Goal: Transaction & Acquisition: Download file/media

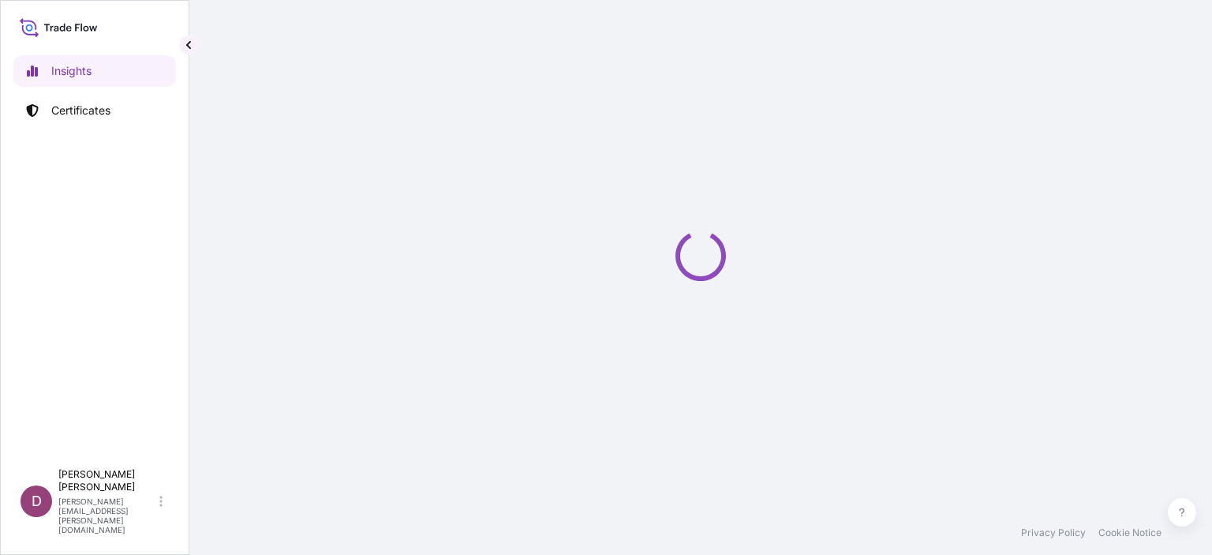
select select "2025"
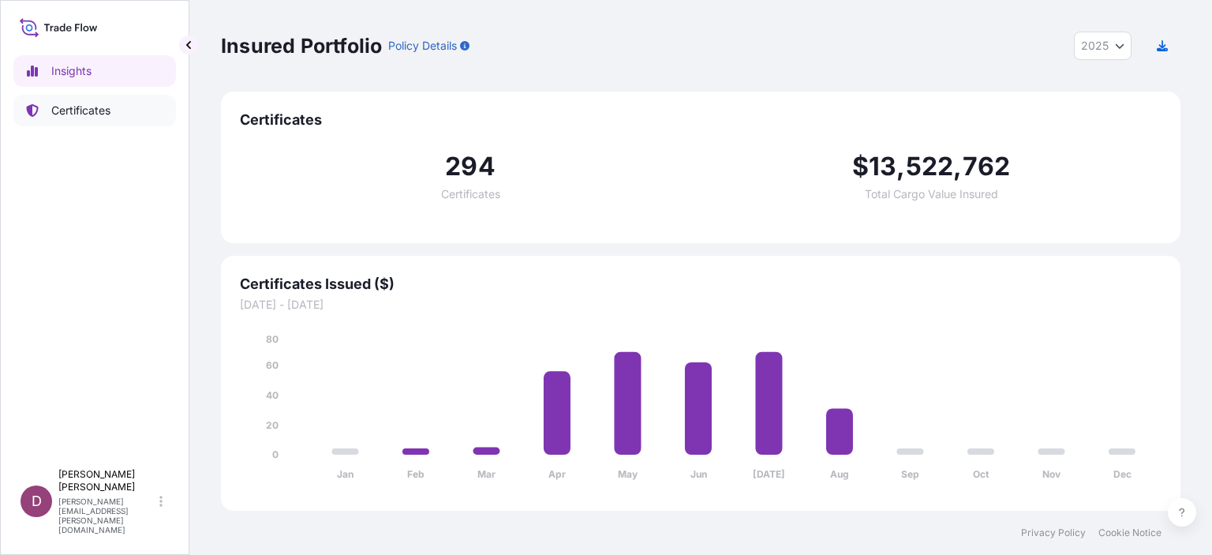
click at [94, 103] on p "Certificates" at bounding box center [80, 111] width 59 height 16
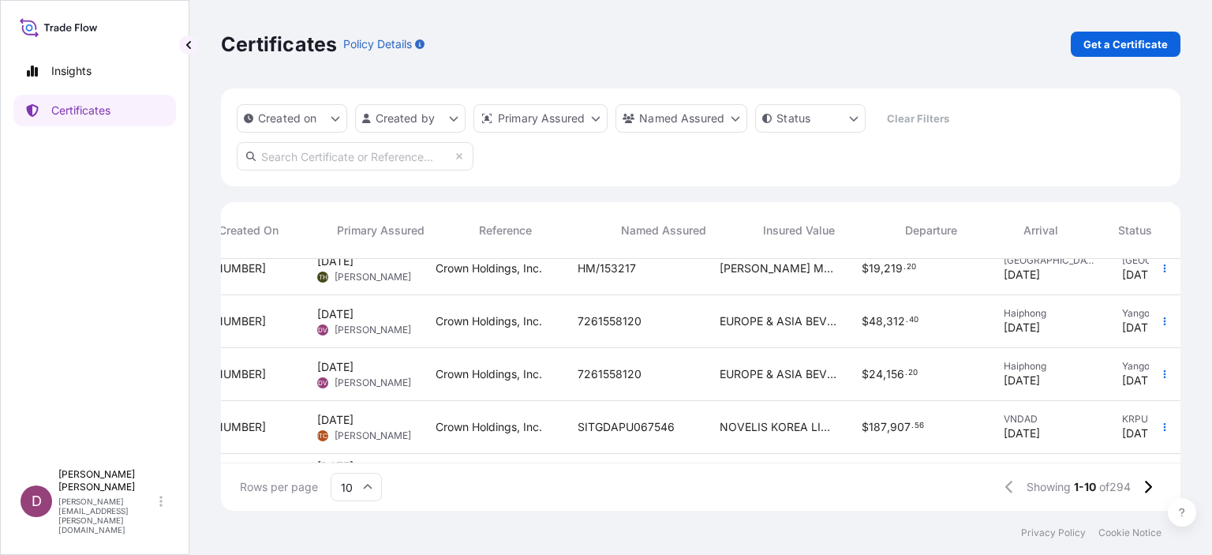
scroll to position [122, 0]
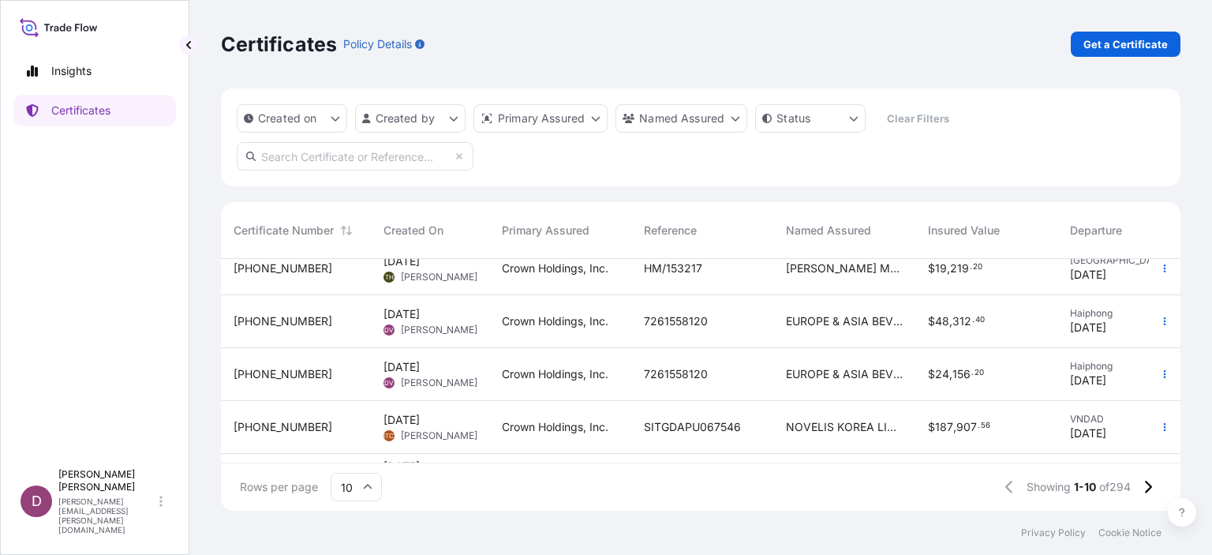
click at [275, 375] on span "[PHONE_NUMBER]" at bounding box center [283, 374] width 99 height 16
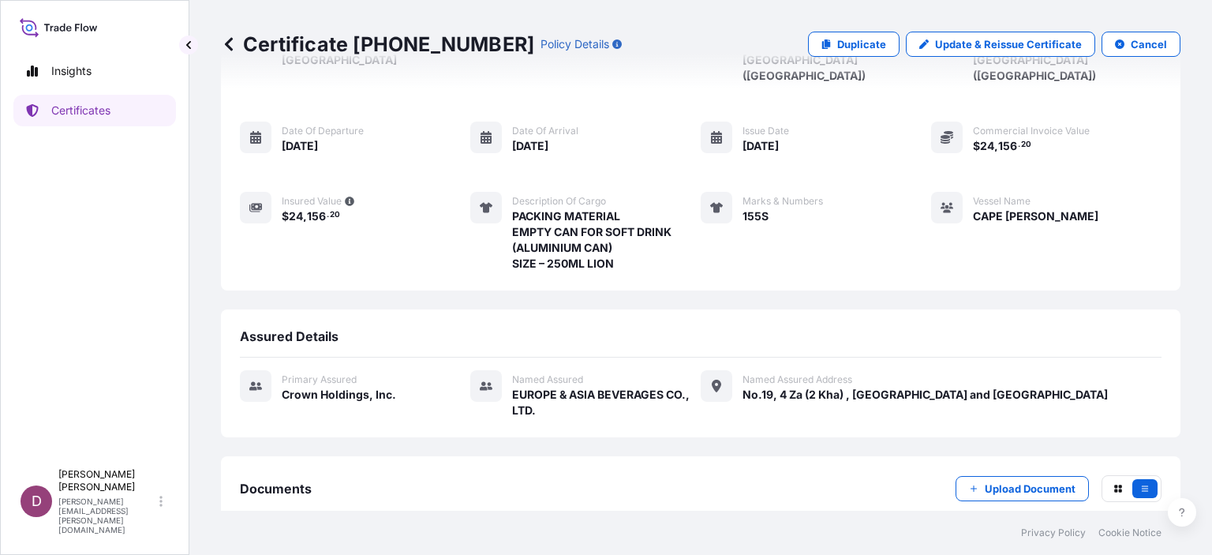
scroll to position [186, 0]
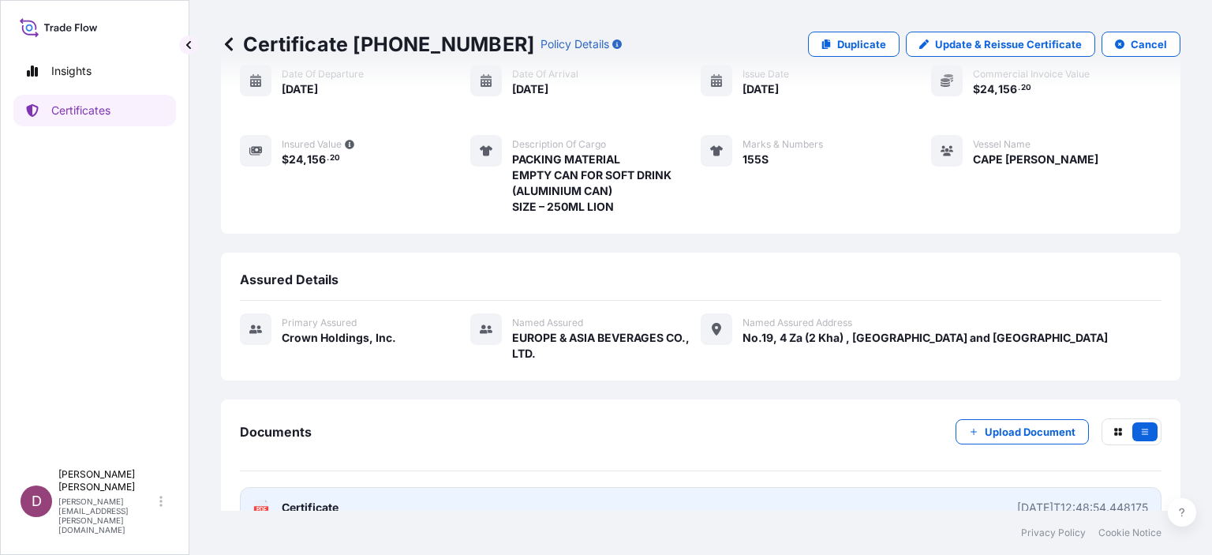
click at [772, 487] on link "PDF Certificate [DATE]T12:48:54.448175" at bounding box center [700, 507] width 921 height 41
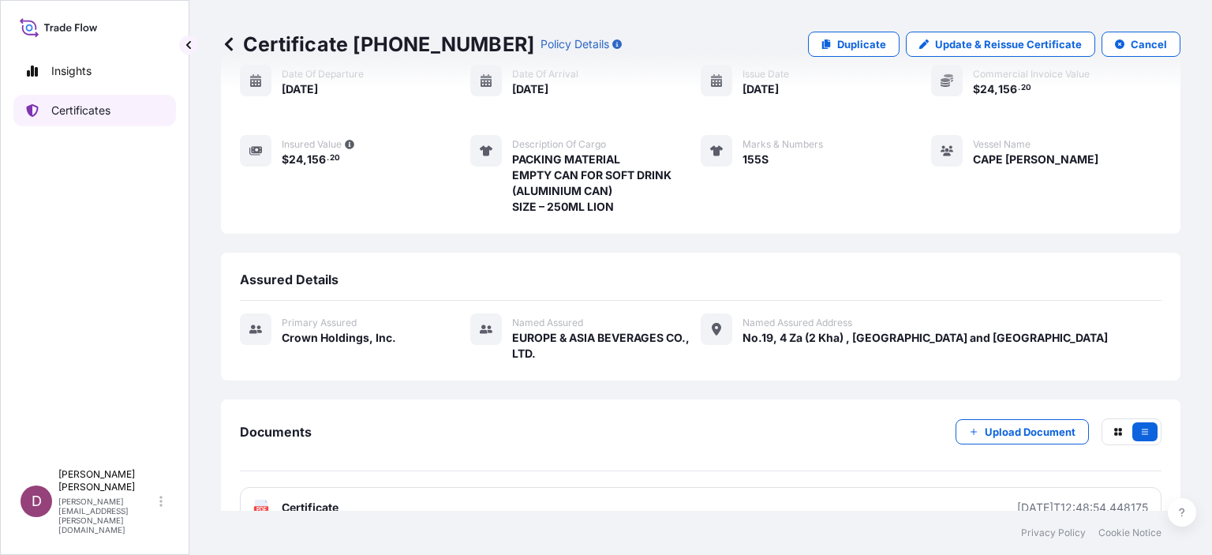
click at [65, 106] on p "Certificates" at bounding box center [80, 111] width 59 height 16
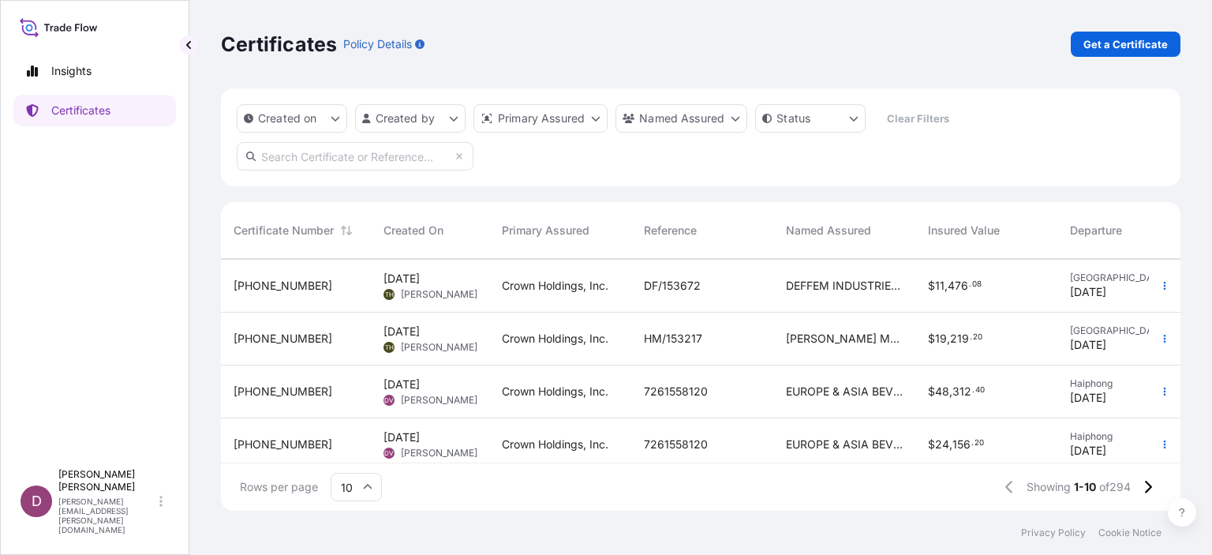
scroll to position [54, 0]
click at [271, 384] on span "[PHONE_NUMBER]" at bounding box center [283, 390] width 99 height 16
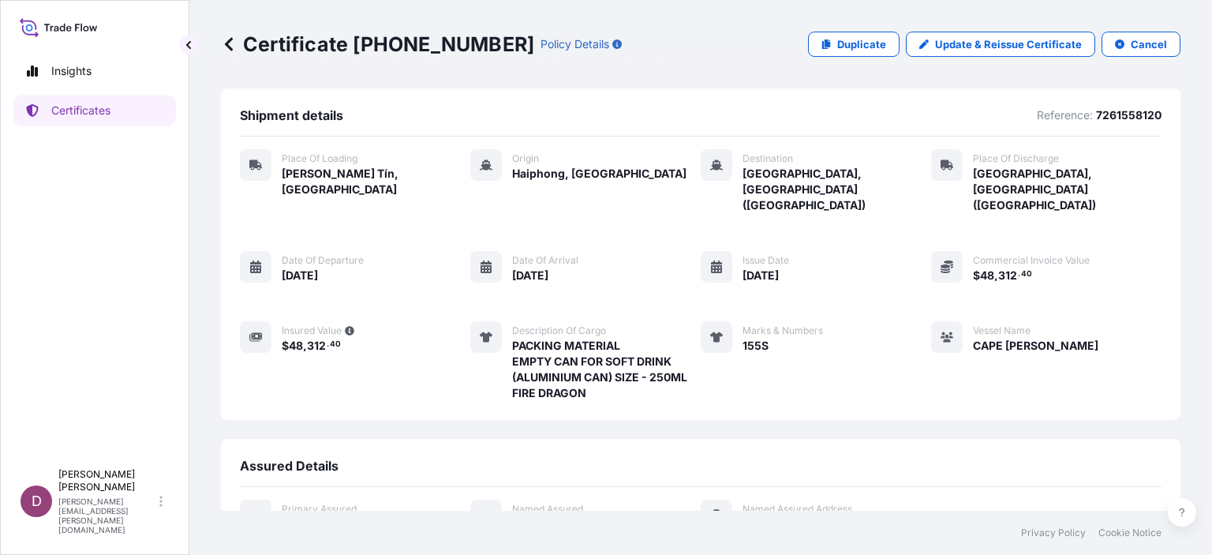
scroll to position [186, 0]
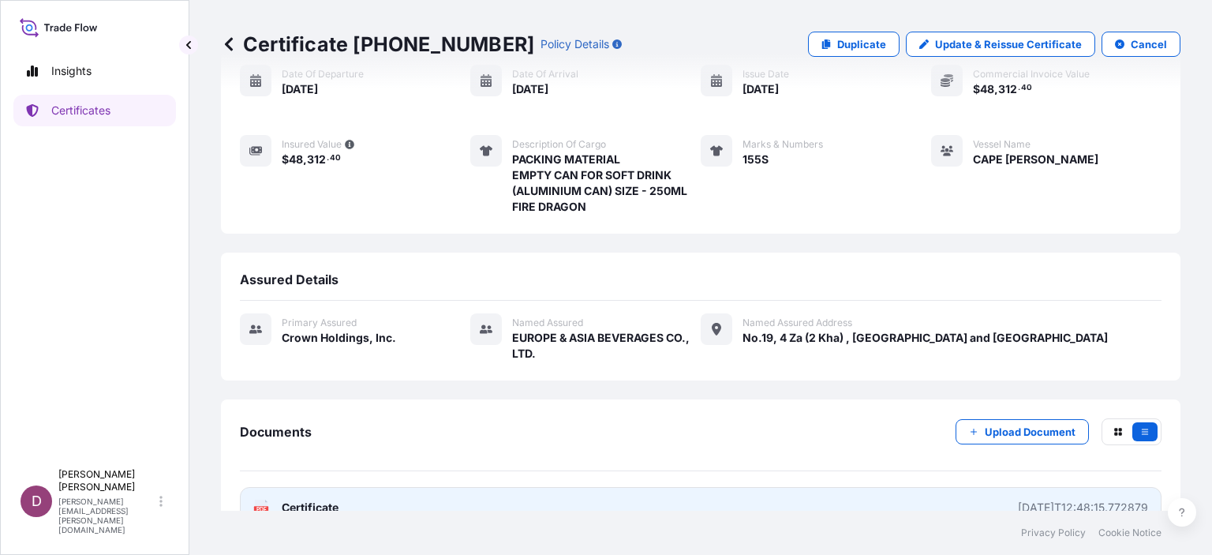
click at [454, 487] on link "PDF Certificate [DATE]T12:48:15.772879" at bounding box center [700, 507] width 921 height 41
